Goal: Find specific page/section: Find specific page/section

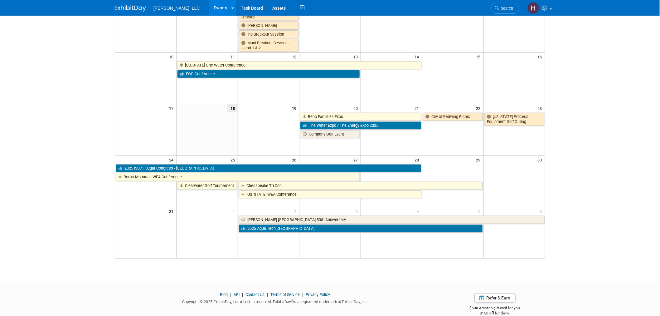
scroll to position [35, 0]
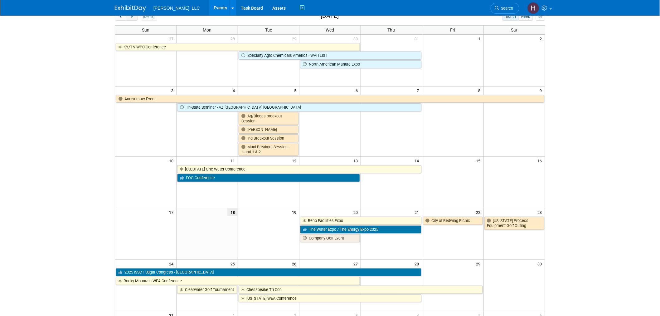
click at [132, 18] on span "next" at bounding box center [131, 17] width 5 height 4
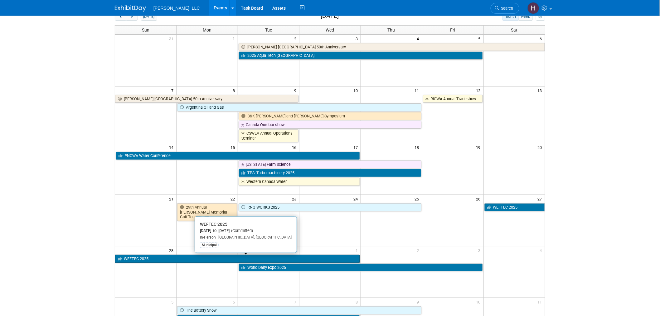
click at [182, 258] on link "WEFTEC 2025" at bounding box center [237, 259] width 245 height 8
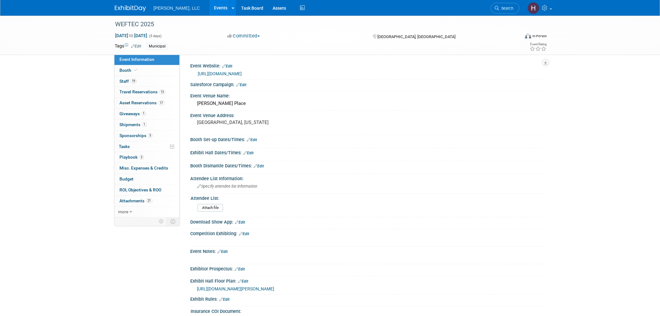
select select "Municipal"
click at [135, 82] on span "19" at bounding box center [133, 81] width 6 height 5
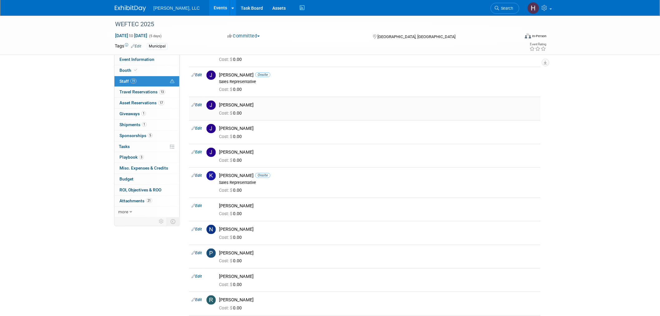
scroll to position [173, 0]
